Goal: Complete application form: Complete application form

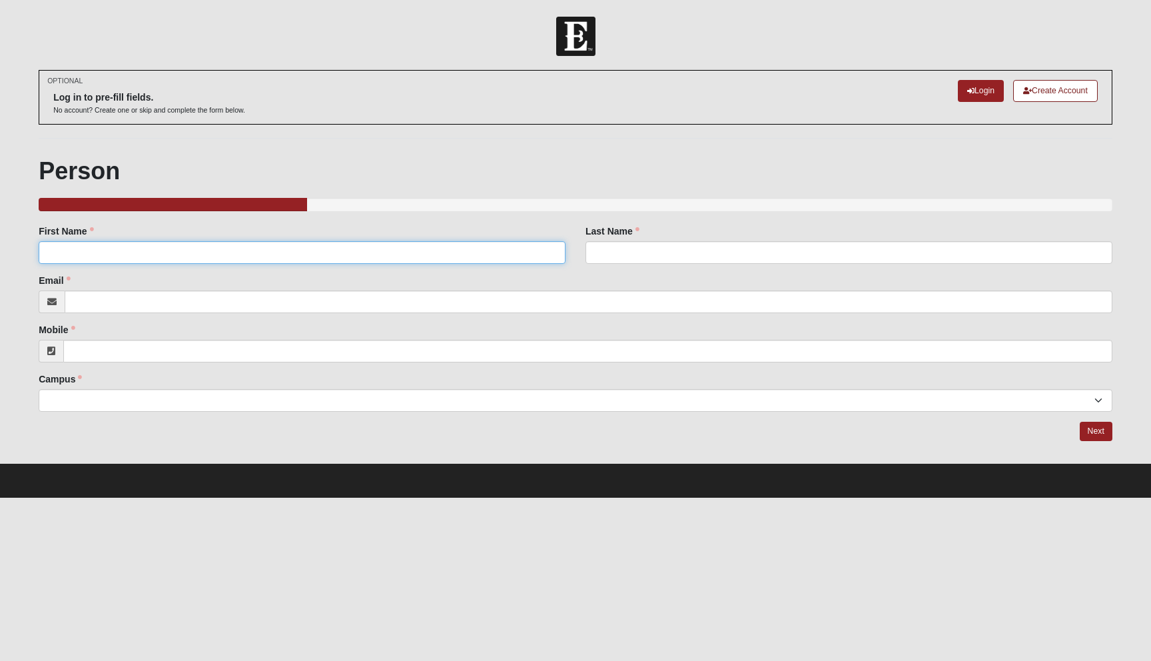
click at [68, 250] on input "First Name" at bounding box center [302, 252] width 527 height 23
type input "[PERSON_NAME]"
type input "[PERSON_NAME][EMAIL_ADDRESS][PERSON_NAME][DOMAIN_NAME]"
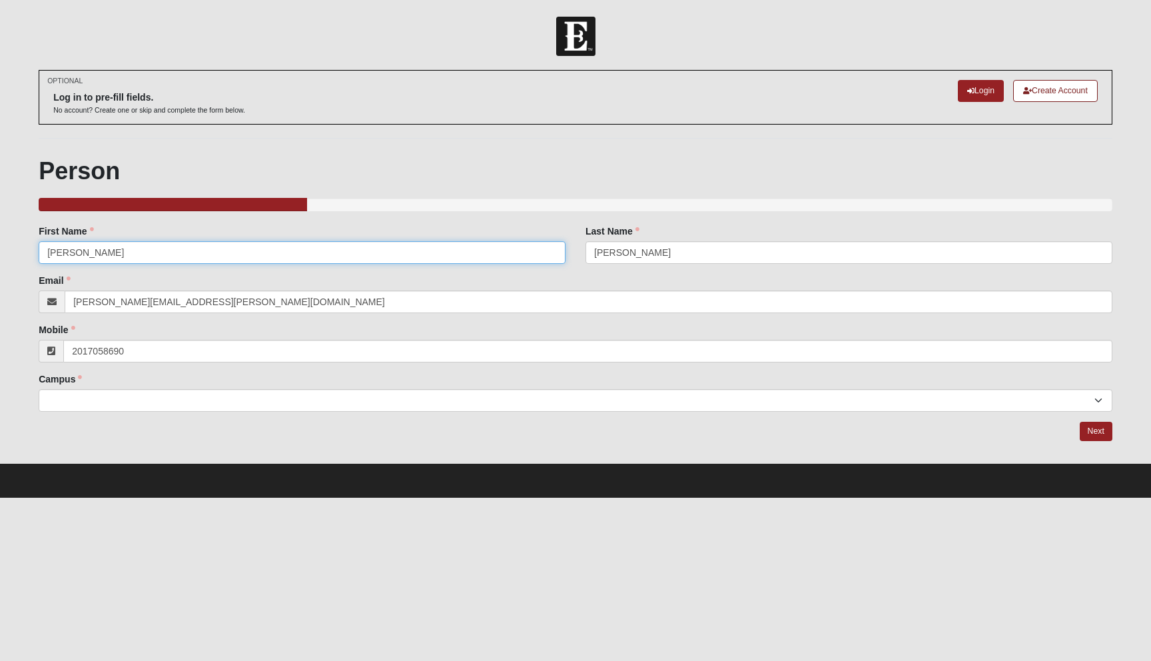
type input "[PHONE_NUMBER]"
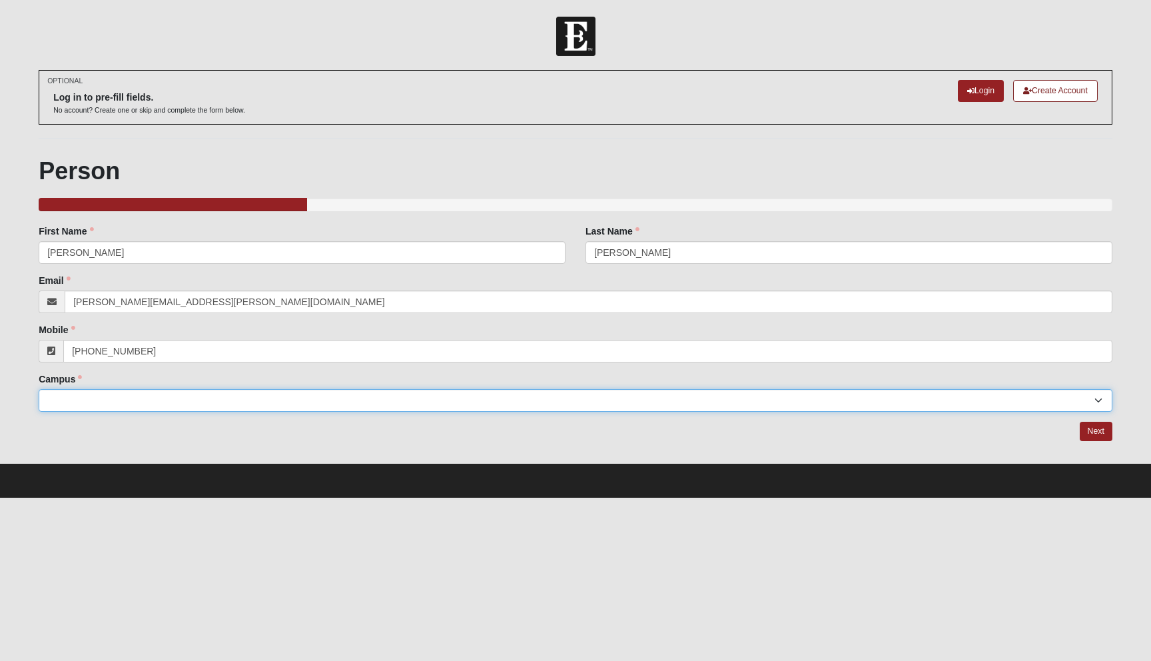
click at [68, 250] on select "[GEOGRAPHIC_DATA] [GEOGRAPHIC_DATA] (Coming Soon) Eleven22 Online [PERSON_NAME]…" at bounding box center [576, 400] width 1074 height 23
select select "21"
click at [39, 250] on select "[GEOGRAPHIC_DATA] [GEOGRAPHIC_DATA] (Coming Soon) Eleven22 Online [PERSON_NAME]…" at bounding box center [576, 400] width 1074 height 23
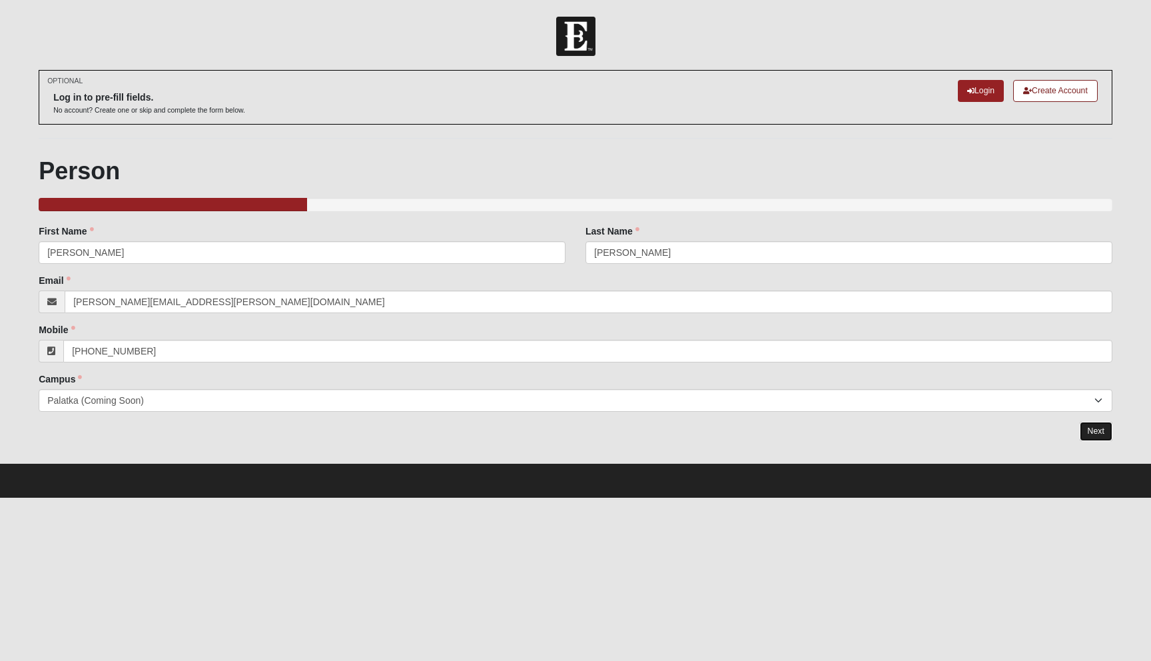
click at [915, 250] on link "Next" at bounding box center [1096, 431] width 33 height 19
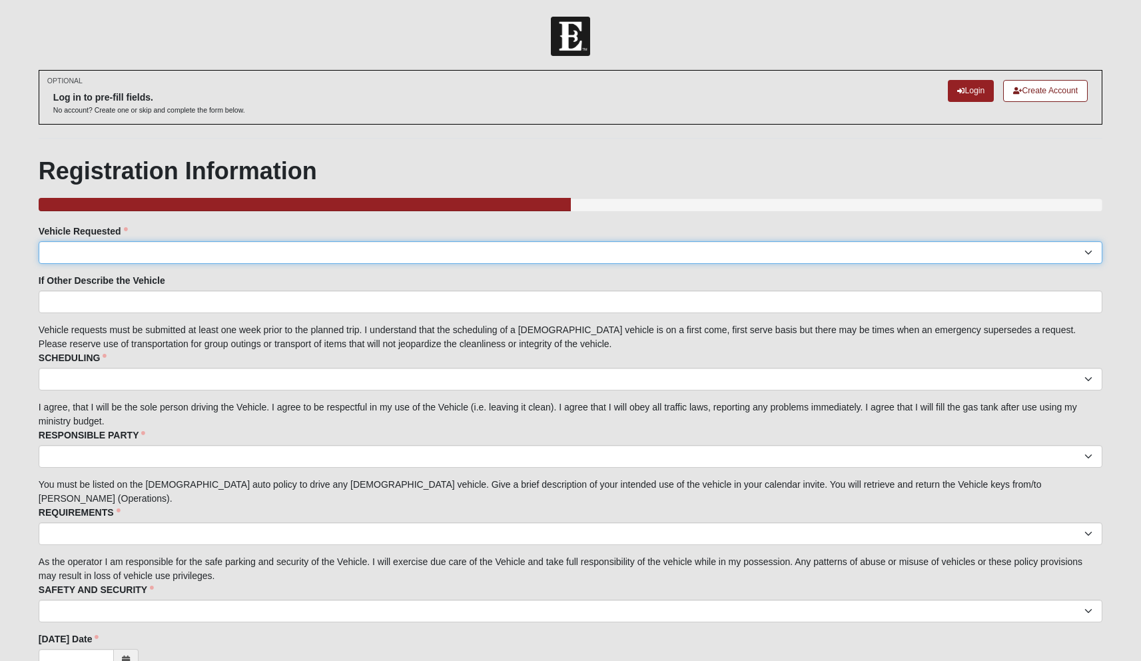
click at [67, 246] on select "Suburban Passenger Van Facility Van Red Van Other" at bounding box center [571, 252] width 1064 height 23
select select "Suburban"
click at [39, 241] on select "Suburban Passenger Van Facility Van Red Van Other" at bounding box center [571, 252] width 1064 height 23
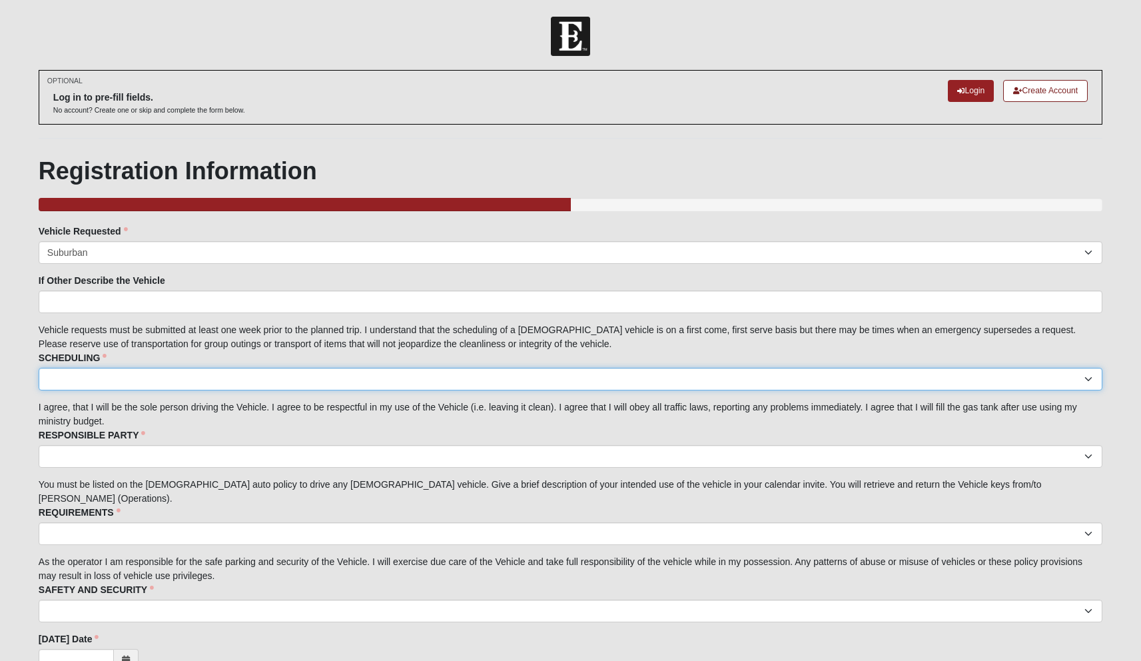
click at [57, 250] on select "I acknowledge the scheduling details" at bounding box center [571, 379] width 1064 height 23
select select "I acknowledge the scheduling details"
click at [39, 250] on select "I acknowledge the scheduling details" at bounding box center [571, 379] width 1064 height 23
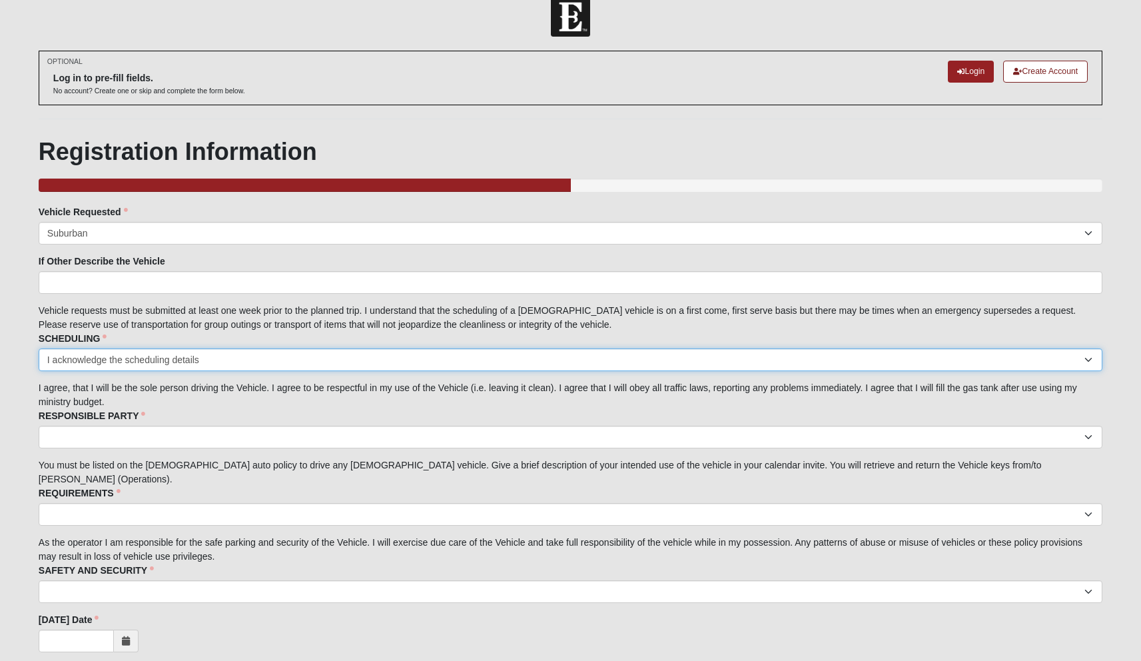
scroll to position [59, 0]
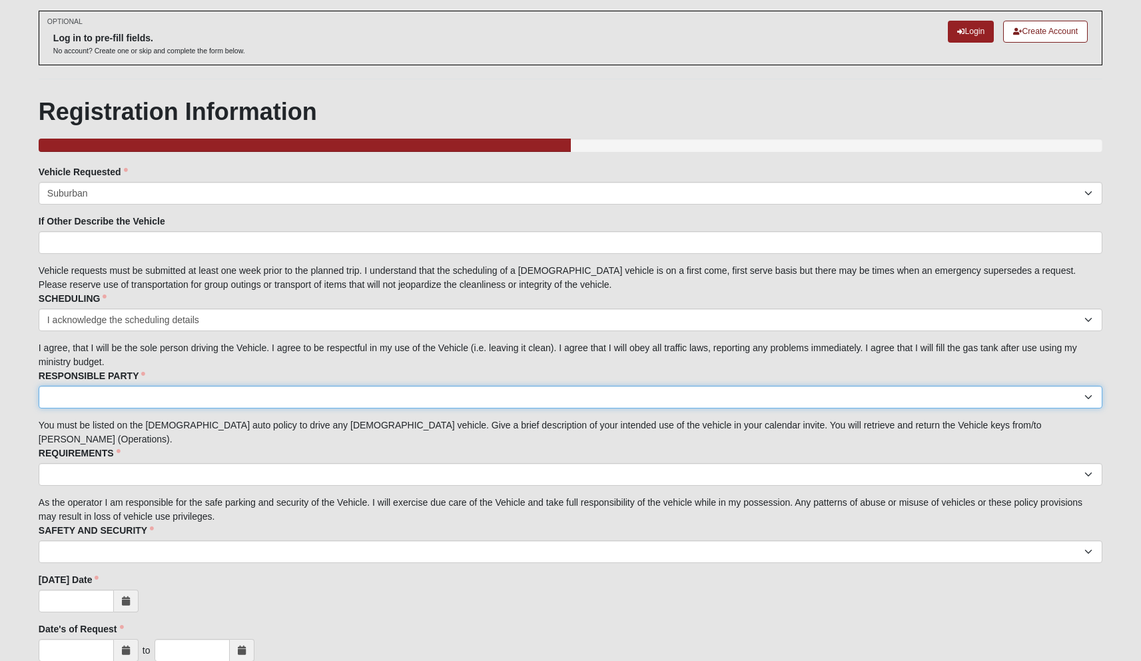
click at [915, 250] on select "I acknowledge I am the responsible party." at bounding box center [571, 397] width 1064 height 23
select select "I acknowledge I am the responsible party."
click at [39, 250] on select "I acknowledge I am the responsible party." at bounding box center [571, 397] width 1064 height 23
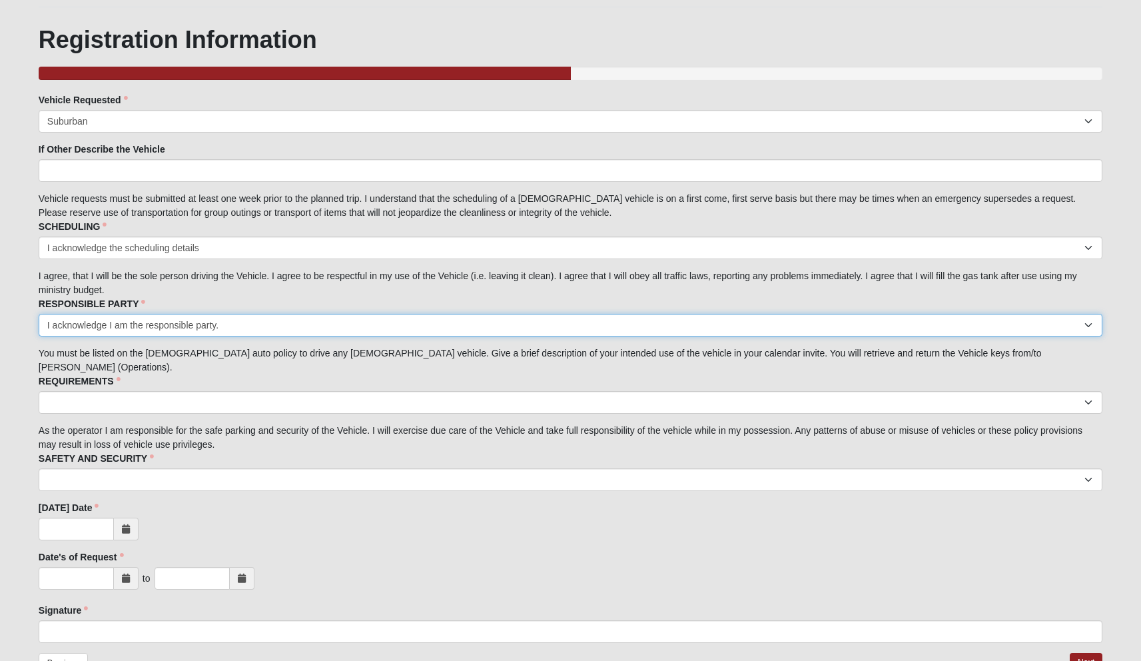
scroll to position [155, 0]
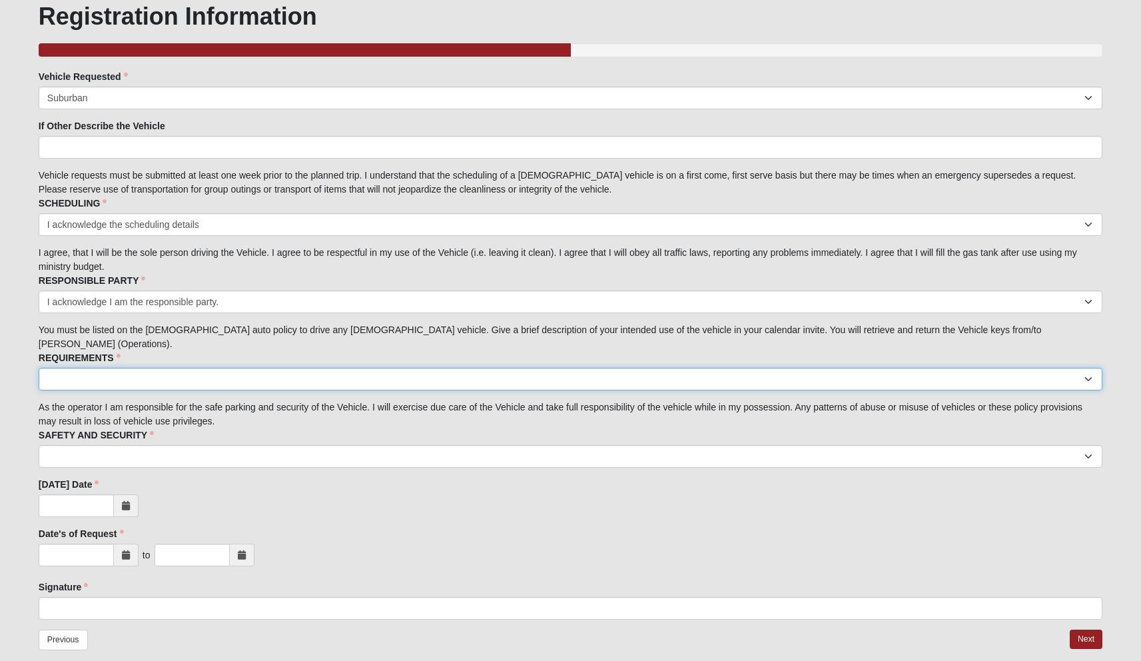
click at [915, 250] on select "I acknowledge the Requirements." at bounding box center [571, 379] width 1064 height 23
select select "I acknowledge the Requirements."
click at [39, 250] on select "I acknowledge the Requirements." at bounding box center [571, 379] width 1064 height 23
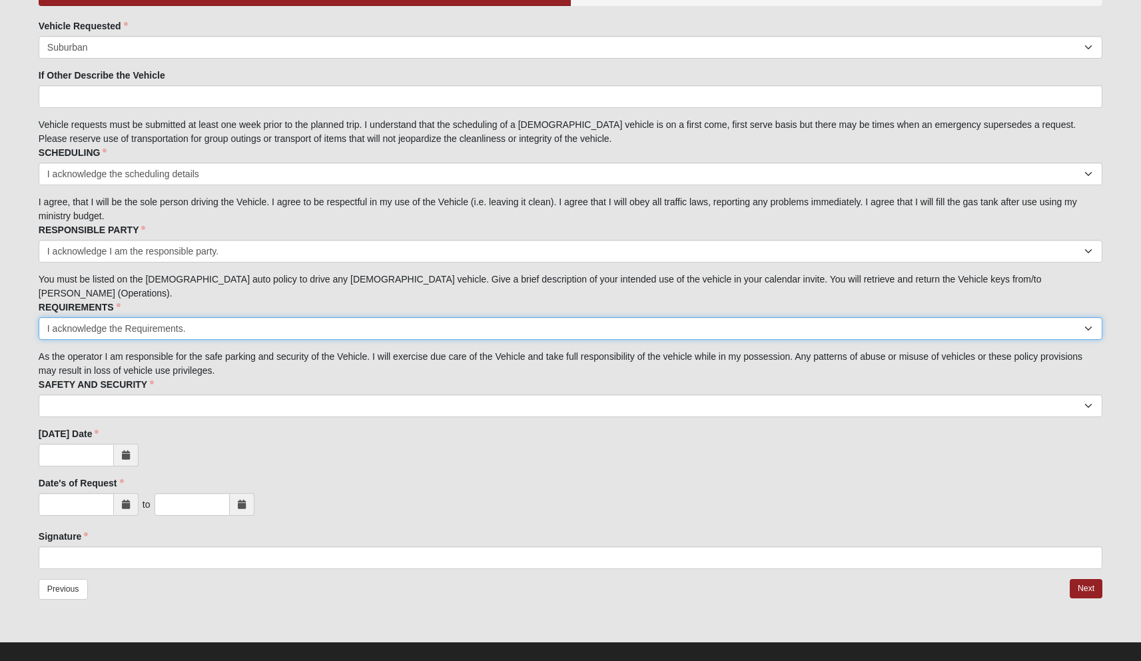
scroll to position [207, 0]
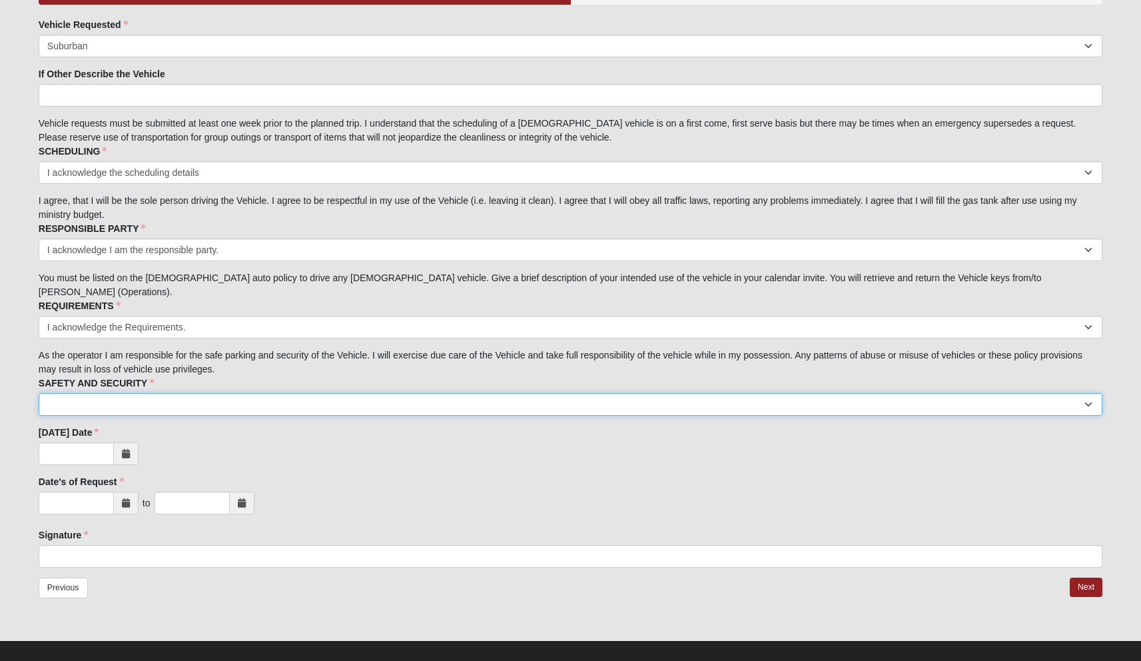
click at [915, 250] on select "I acknowledge the Safety and Security measures." at bounding box center [571, 404] width 1064 height 23
select select "I acknowledge the Safety and Security measures."
click at [39, 250] on select "I acknowledge the Safety and Security measures." at bounding box center [571, 404] width 1064 height 23
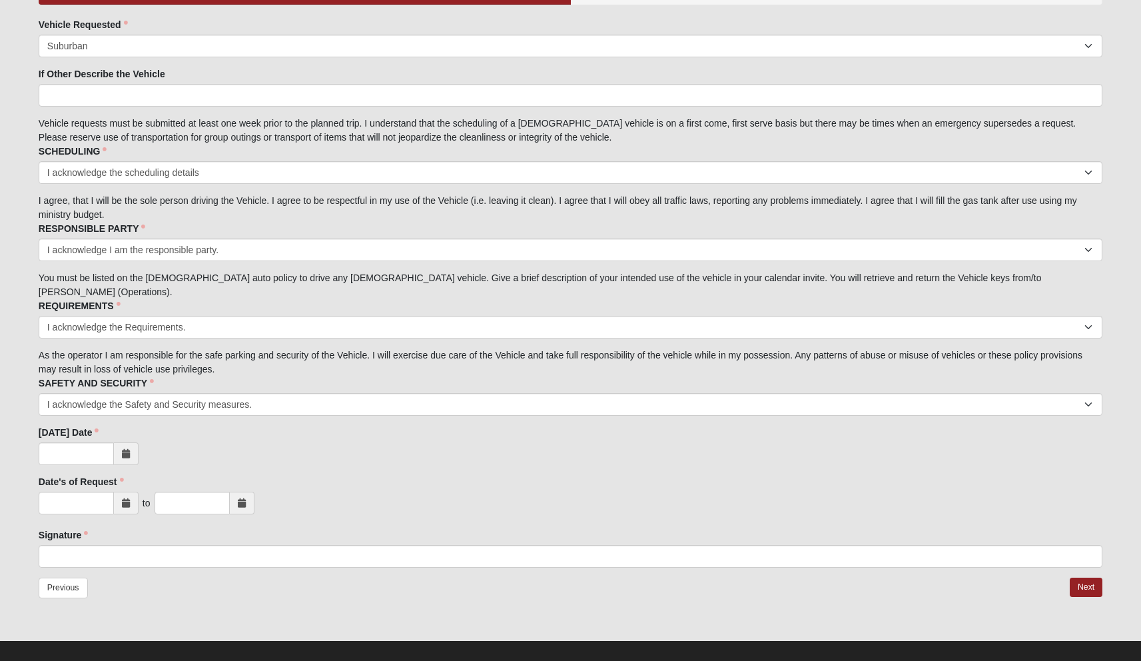
click at [130, 250] on span at bounding box center [126, 453] width 25 height 23
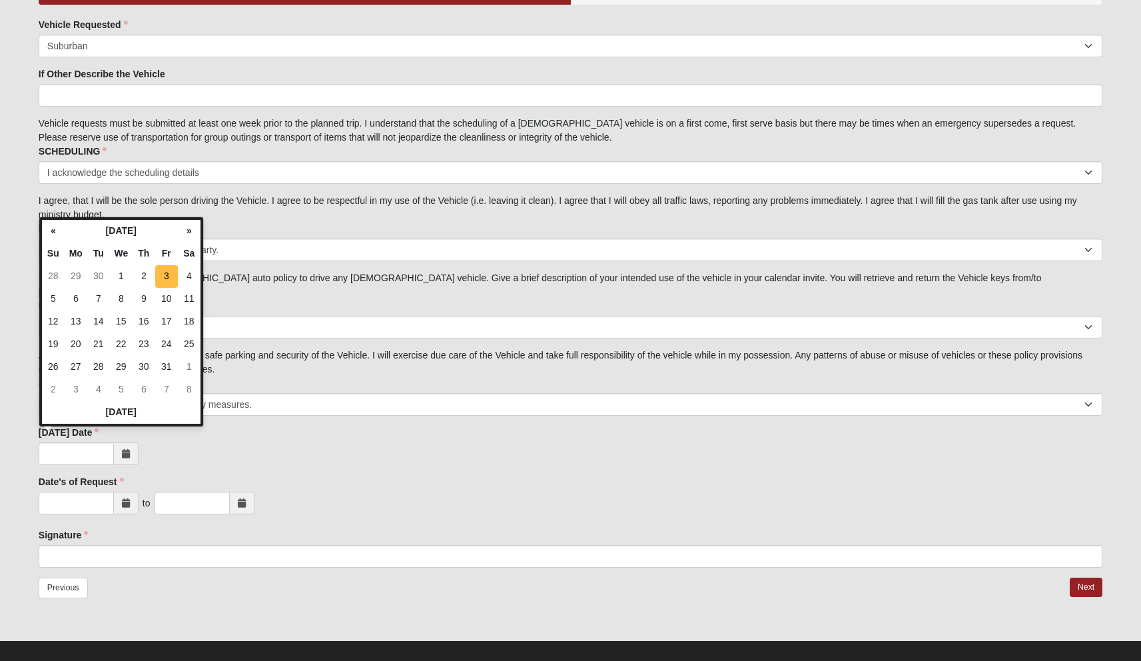
click at [167, 250] on td "3" at bounding box center [166, 276] width 23 height 23
type input "[DATE]"
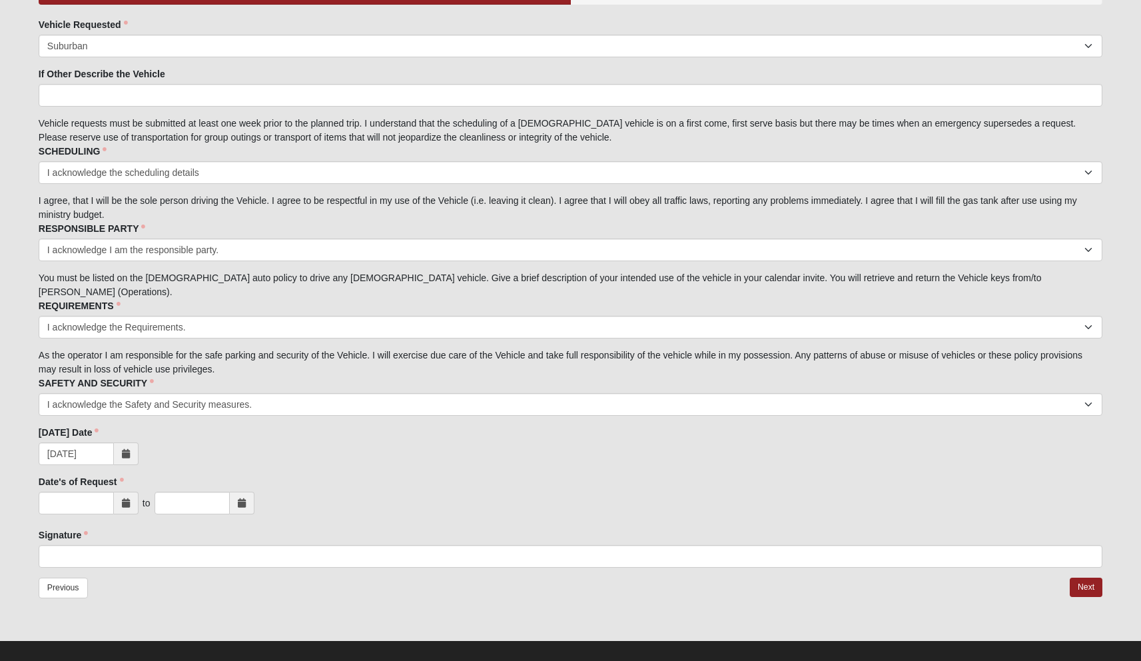
click at [121, 250] on span at bounding box center [126, 503] width 25 height 23
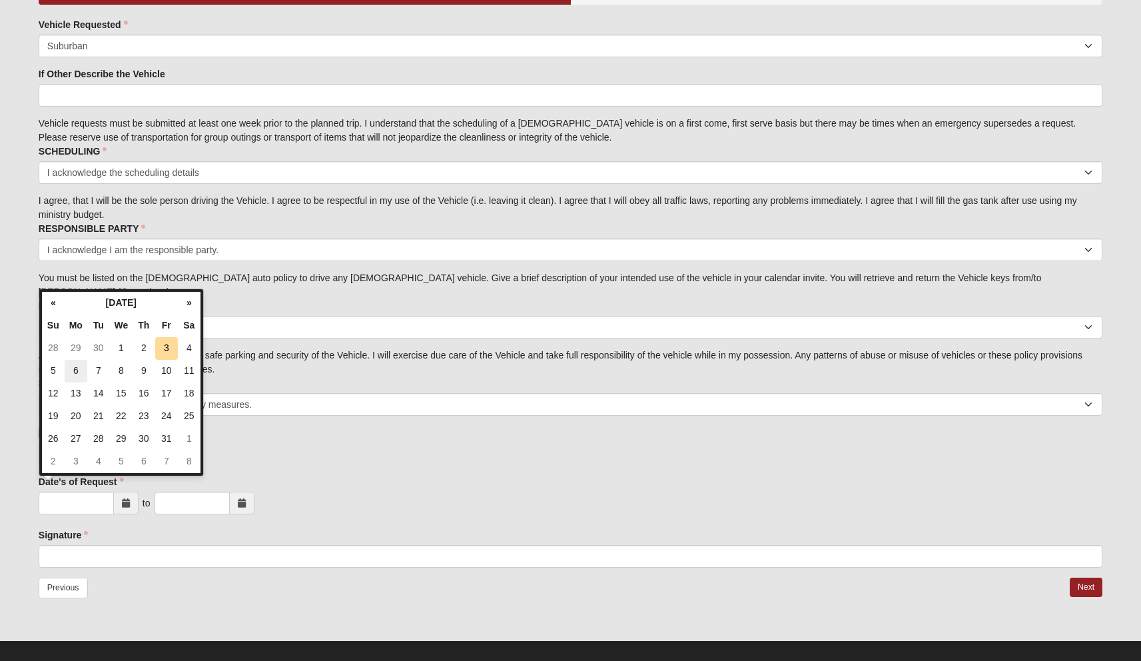
click at [71, 250] on td "6" at bounding box center [76, 371] width 23 height 23
type input "[DATE]"
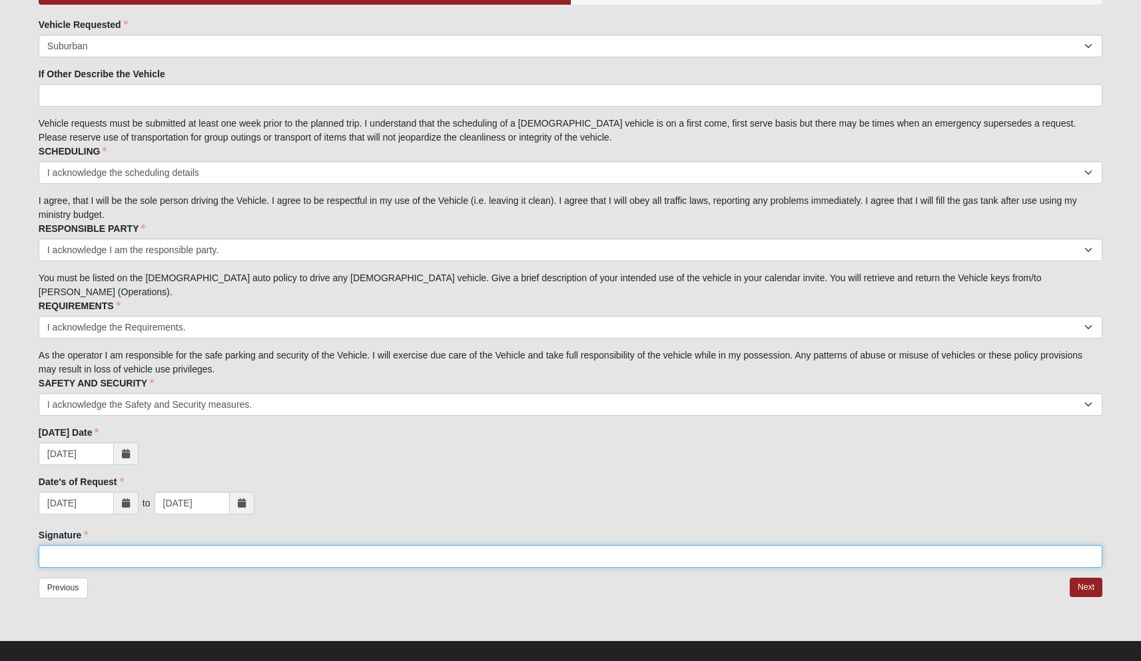
click at [123, 250] on input "Signature" at bounding box center [571, 556] width 1064 height 23
type input "[PERSON_NAME]"
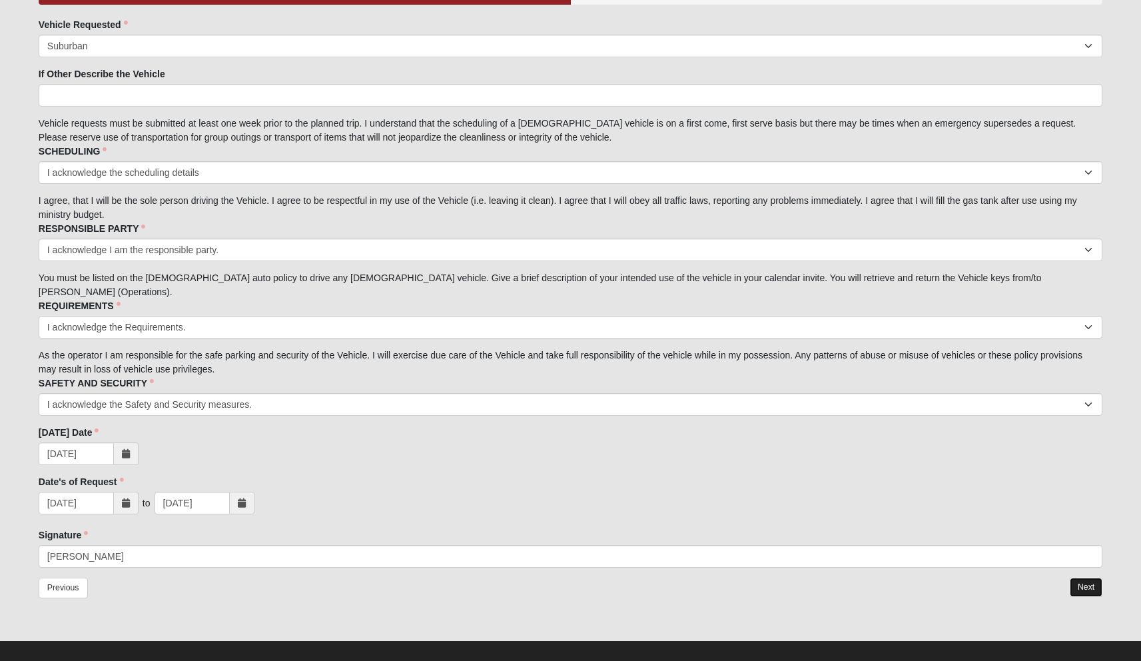
click at [915, 250] on link "Next" at bounding box center [1086, 587] width 33 height 19
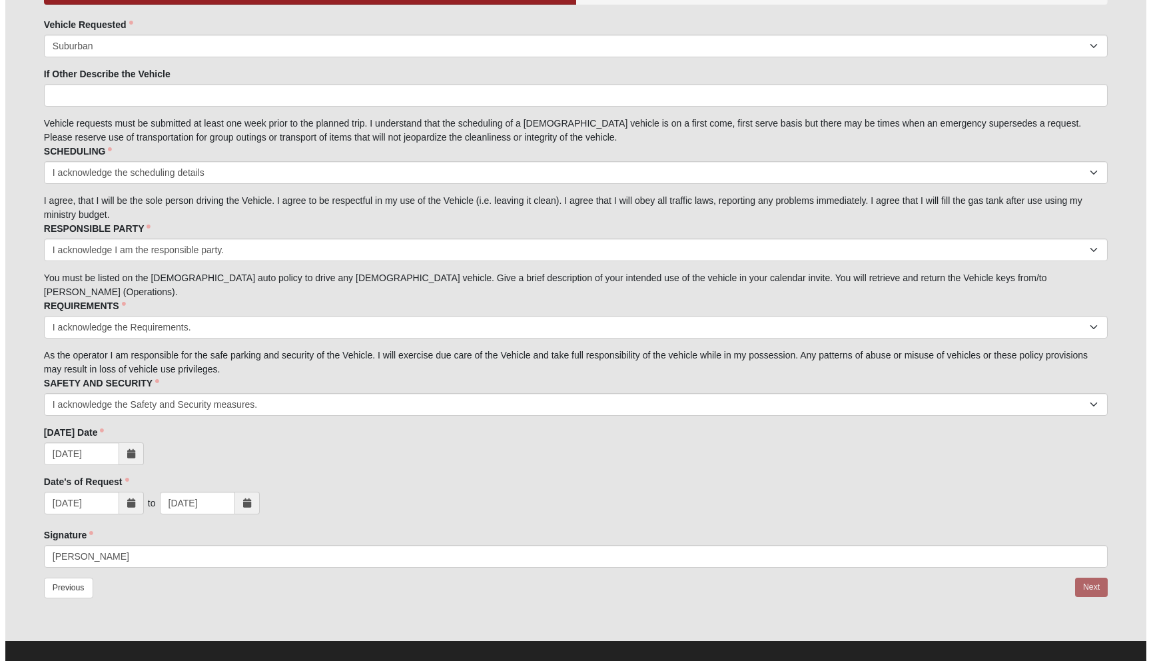
scroll to position [0, 0]
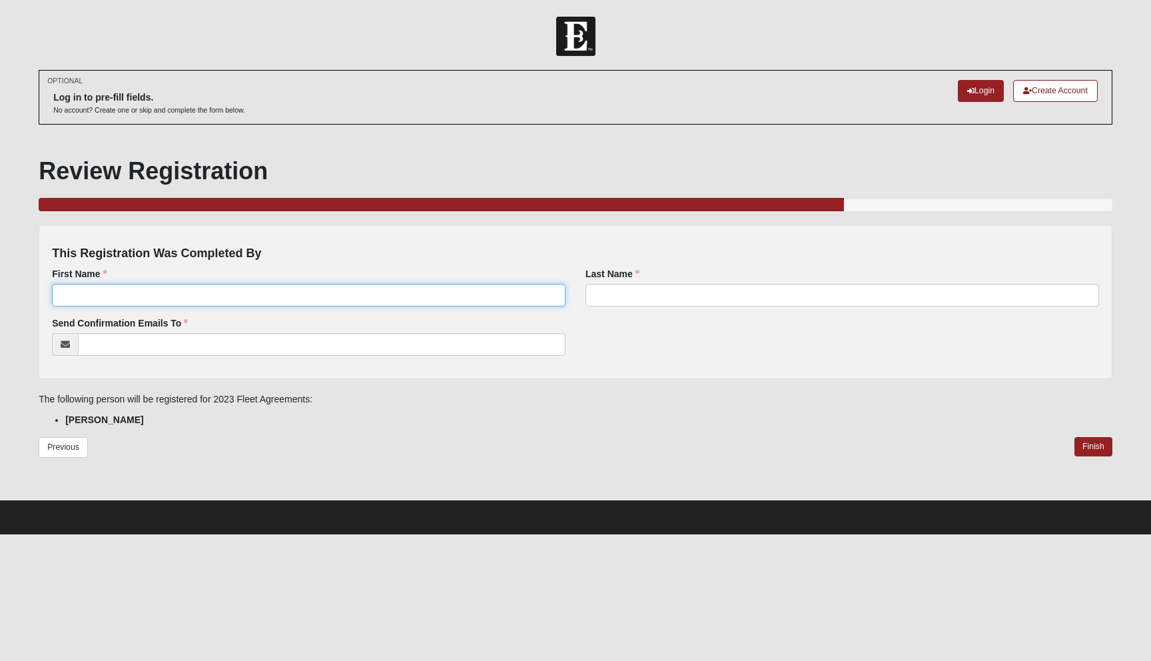
click at [69, 250] on input "First Name" at bounding box center [309, 295] width 514 height 23
type input "[PERSON_NAME]"
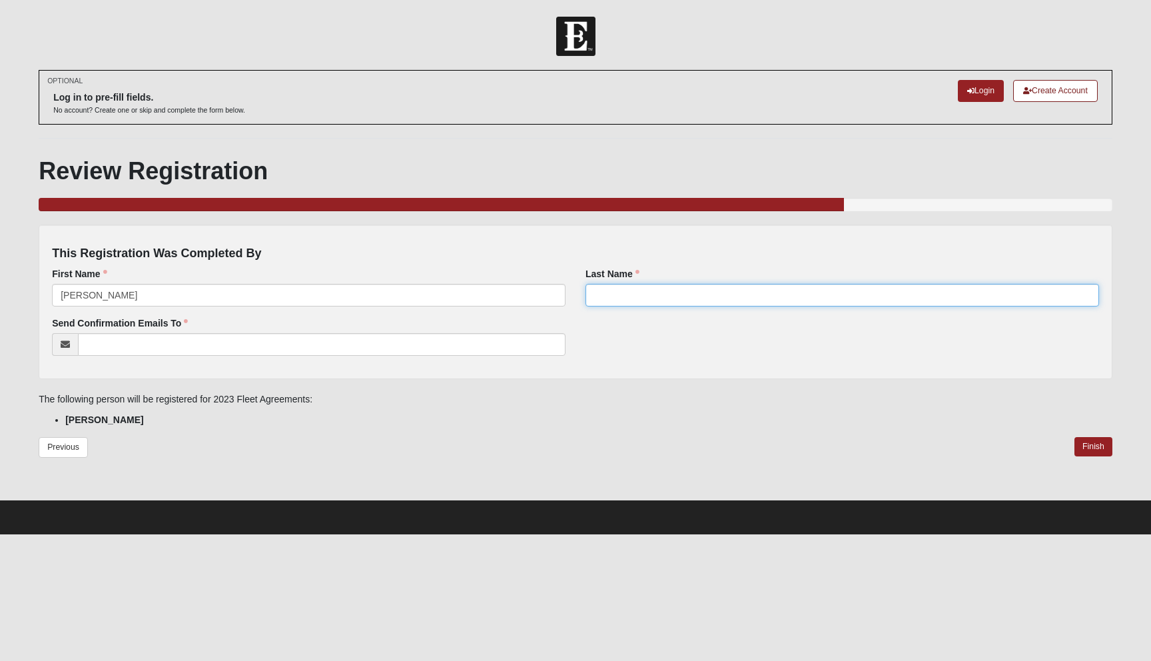
type input "[PERSON_NAME]"
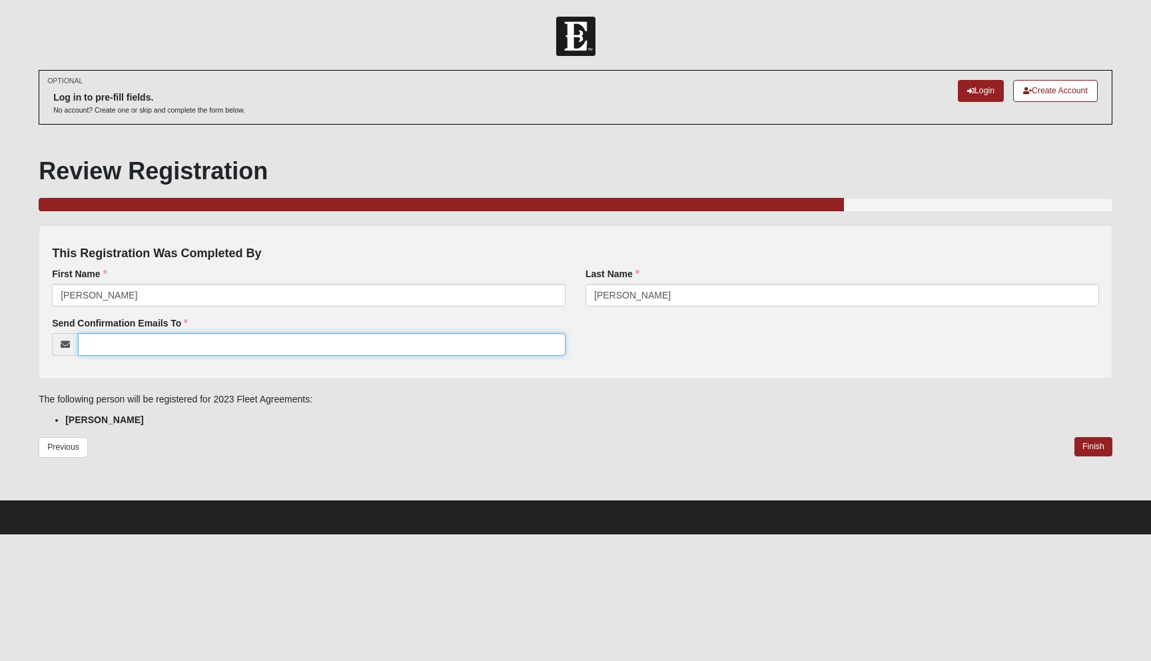
type input "[PERSON_NAME][EMAIL_ADDRESS][PERSON_NAME][DOMAIN_NAME]"
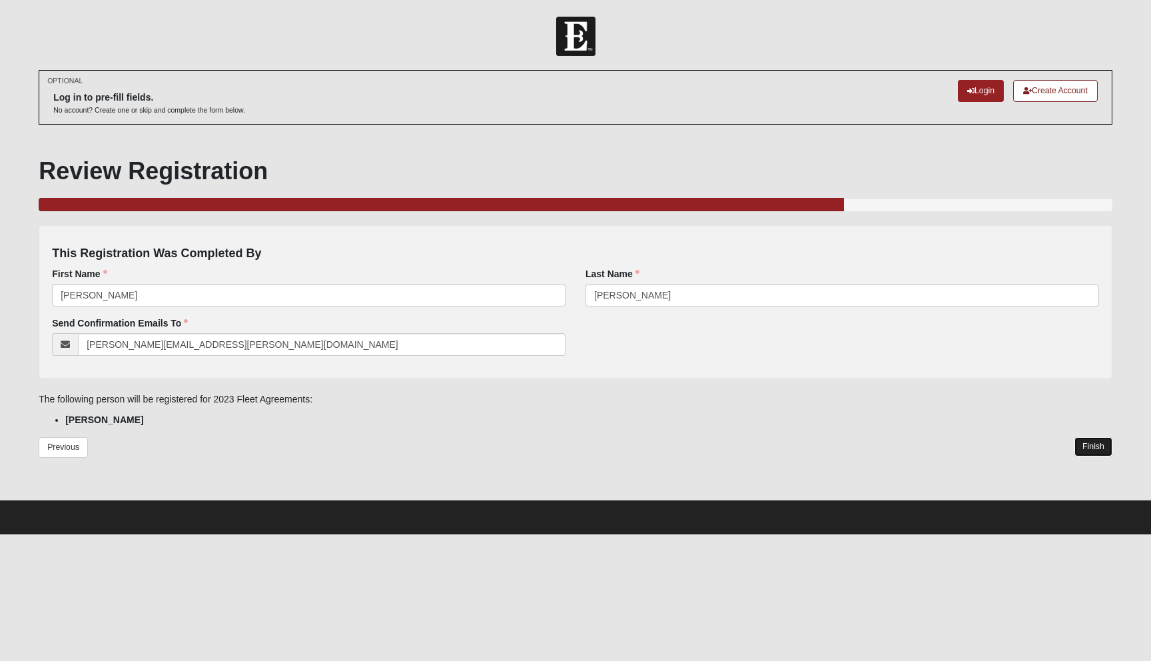
click at [915, 250] on link "Finish" at bounding box center [1094, 446] width 38 height 19
